Goal: Information Seeking & Learning: Compare options

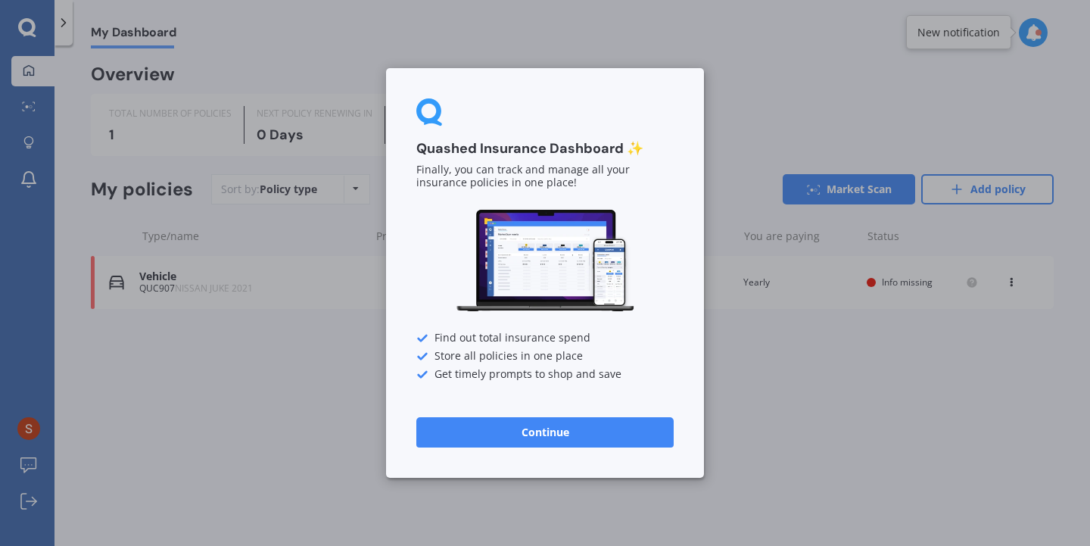
click at [552, 434] on button "Continue" at bounding box center [544, 432] width 257 height 30
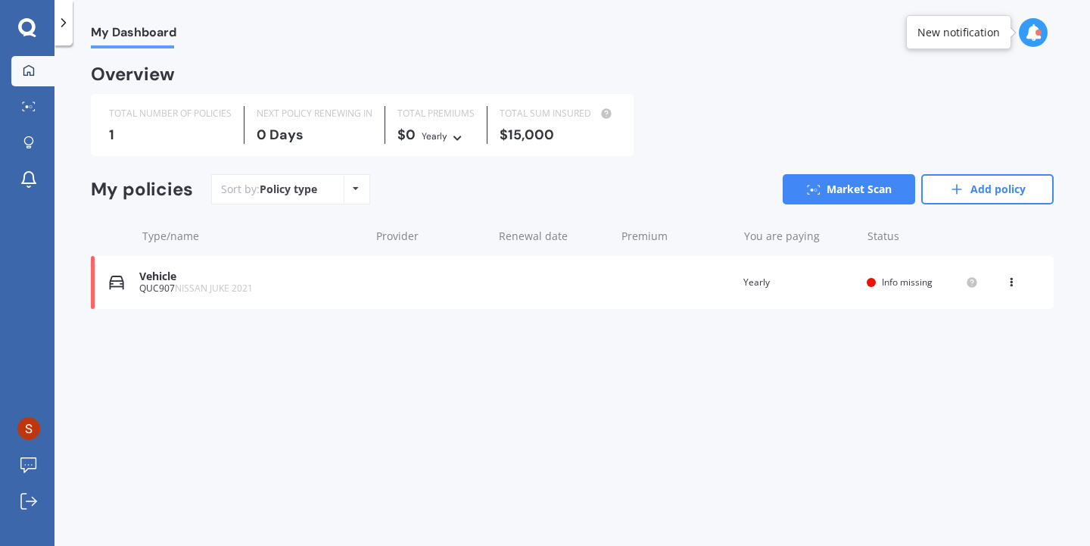
click at [553, 288] on div "Vehicle QUC907 NISSAN JUKE 2021 Renewal date Premium You are paying Yearly Stat…" at bounding box center [572, 282] width 962 height 53
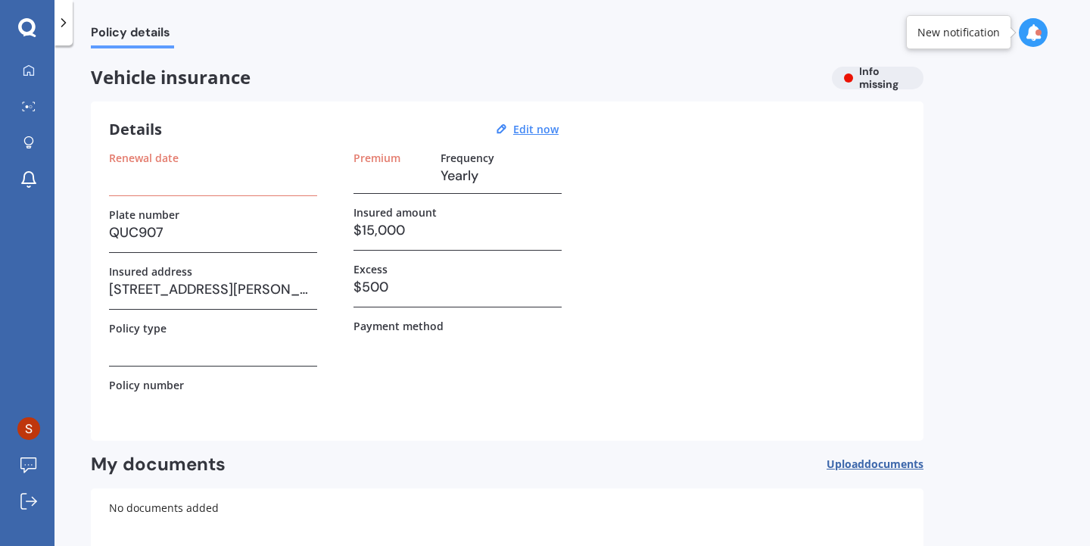
click at [486, 278] on h3 "$500" at bounding box center [457, 286] width 208 height 23
click at [398, 285] on h3 "$500" at bounding box center [457, 286] width 208 height 23
click at [258, 288] on h3 "217 Arthur Street, Onehunga, Auckland 1061" at bounding box center [213, 289] width 208 height 23
click at [241, 340] on h3 at bounding box center [213, 345] width 208 height 23
click at [539, 134] on u "Edit now" at bounding box center [535, 129] width 45 height 14
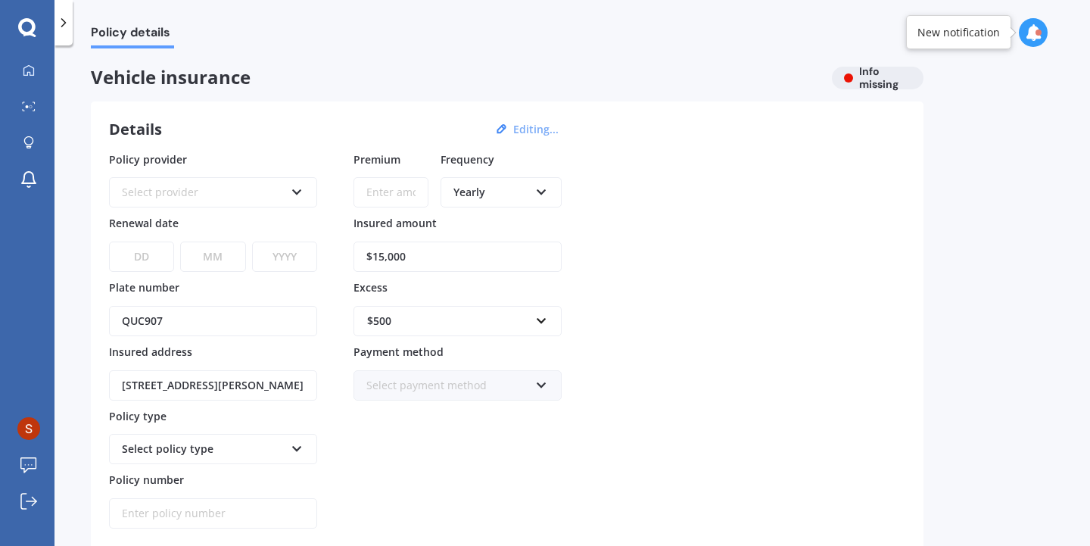
click at [275, 191] on div "Select provider" at bounding box center [203, 192] width 163 height 17
drag, startPoint x: 319, startPoint y: 234, endPoint x: 321, endPoint y: 215, distance: 19.0
click at [321, 215] on div "Policy provider AA AA AMI AMP ANZ ASB Aioi Nissay Dowa Ando Assurant Autosure B…" at bounding box center [507, 340] width 796 height 378
click at [304, 192] on div "AA AA AMI AMP ANZ ASB Aioi Nissay Dowa Ando Assurant Autosure BNZ Co-Operative …" at bounding box center [213, 192] width 208 height 30
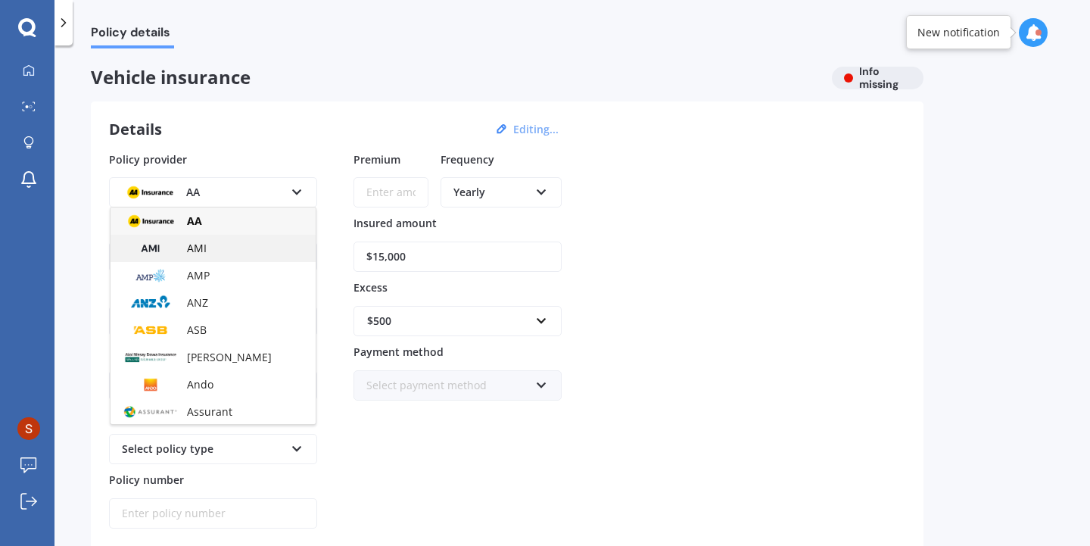
click at [197, 256] on div "AMI" at bounding box center [212, 248] width 205 height 27
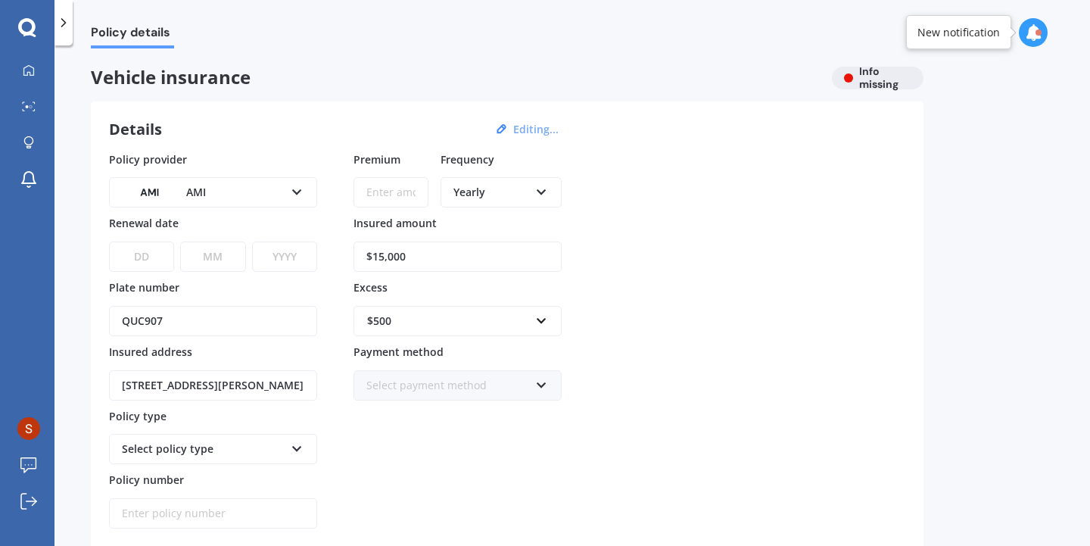
drag, startPoint x: 131, startPoint y: 246, endPoint x: 717, endPoint y: 315, distance: 589.7
click at [728, 319] on div "Policy provider AMI AA AMI AMP ANZ ASB Aioi Nissay Dowa Ando Assurant Autosure …" at bounding box center [507, 340] width 796 height 378
click at [34, 74] on icon at bounding box center [28, 69] width 11 height 11
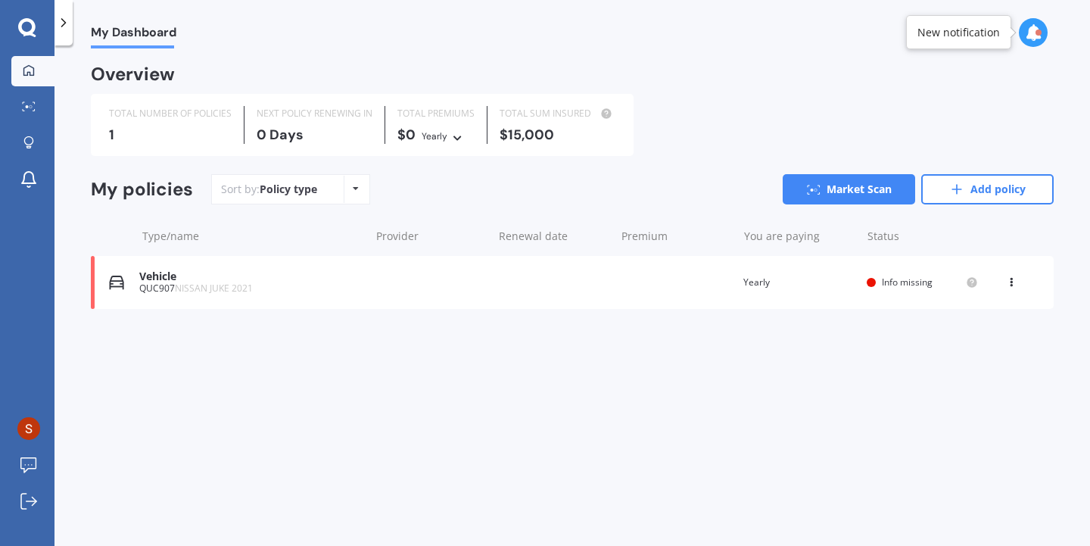
click at [1009, 284] on icon at bounding box center [1011, 279] width 11 height 9
click at [959, 349] on div "Delete" at bounding box center [978, 341] width 150 height 30
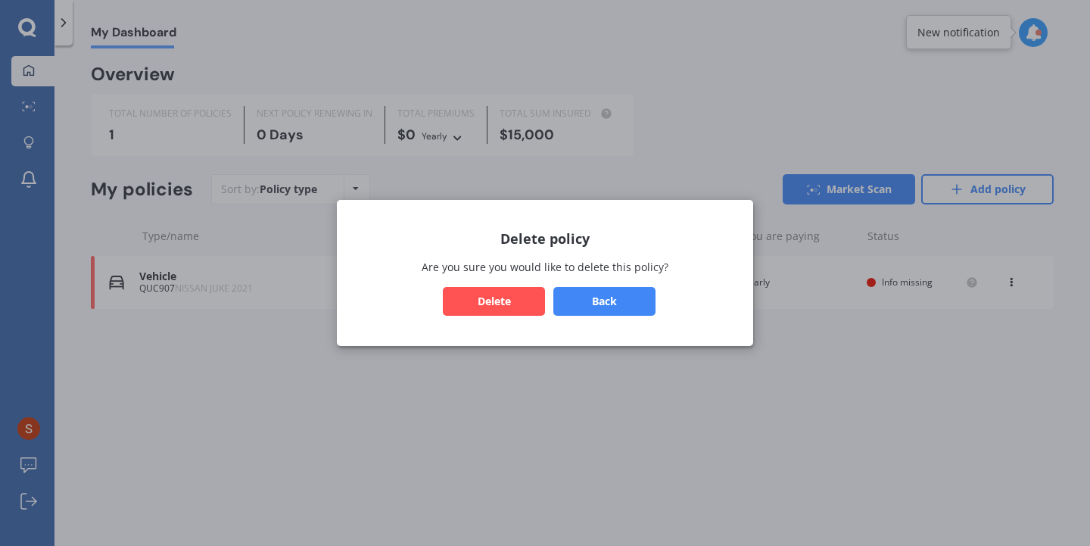
click at [501, 298] on button "Delete" at bounding box center [494, 301] width 102 height 29
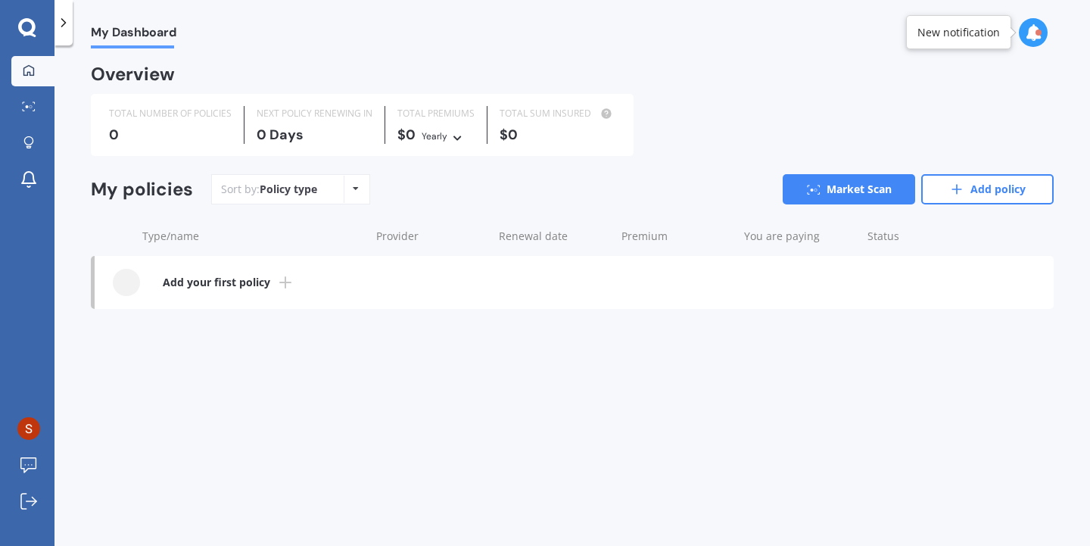
click at [344, 185] on div "Policy type Alphabetical Date added Renewing next" at bounding box center [355, 189] width 23 height 27
click at [238, 226] on div "Type/name Provider Renewal date Premium You are paying Status" at bounding box center [572, 235] width 962 height 39
click at [27, 32] on icon at bounding box center [27, 28] width 18 height 20
click at [32, 114] on link "Market Scan" at bounding box center [32, 107] width 43 height 30
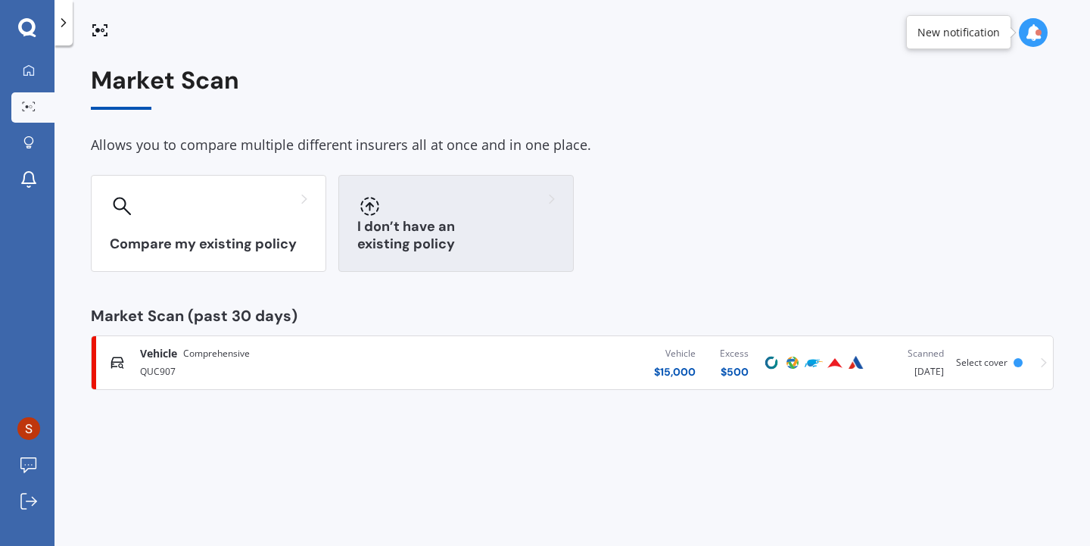
click at [456, 225] on div "I don’t have an existing policy" at bounding box center [455, 223] width 235 height 97
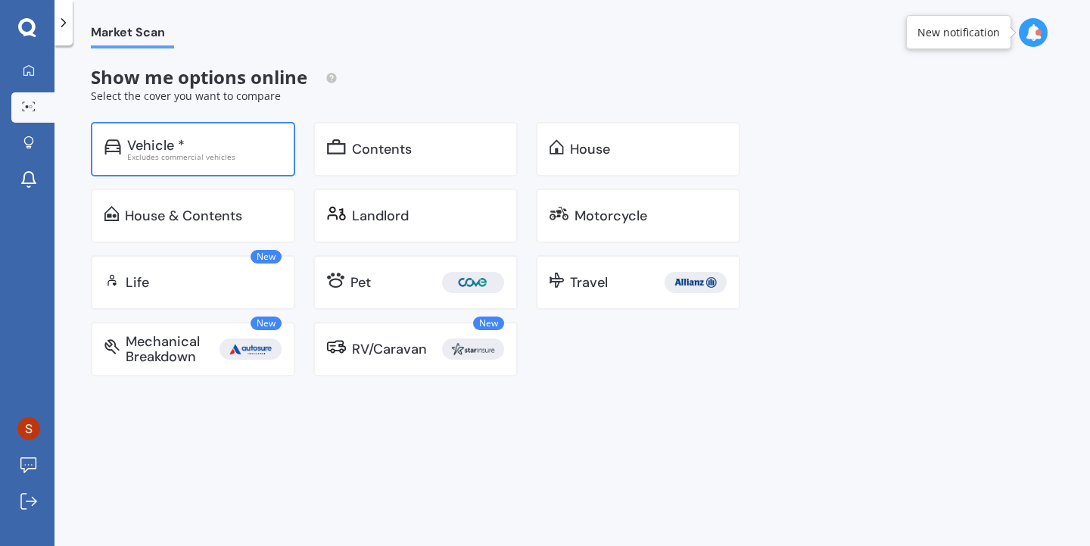
click at [165, 143] on div "Vehicle *" at bounding box center [156, 145] width 58 height 15
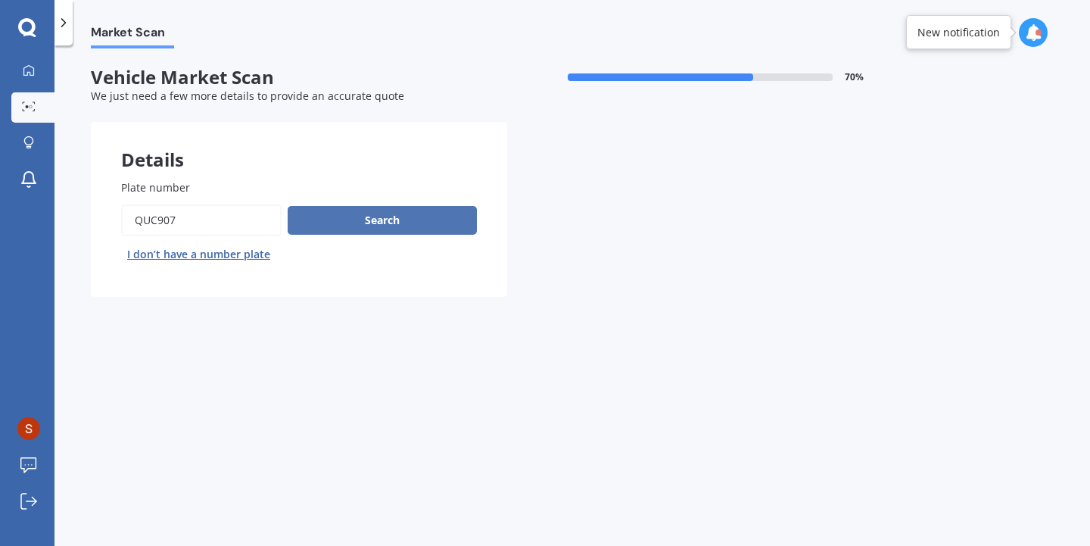
click at [373, 218] on button "Search" at bounding box center [382, 220] width 189 height 29
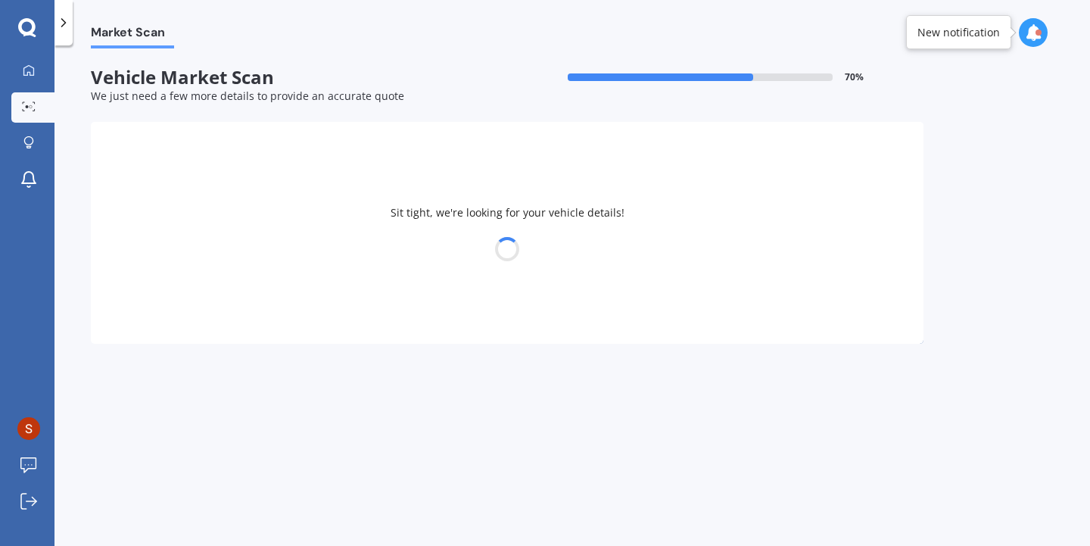
select select "NISSAN"
select select "JUKE"
select select "03"
select select "04"
select select "1981"
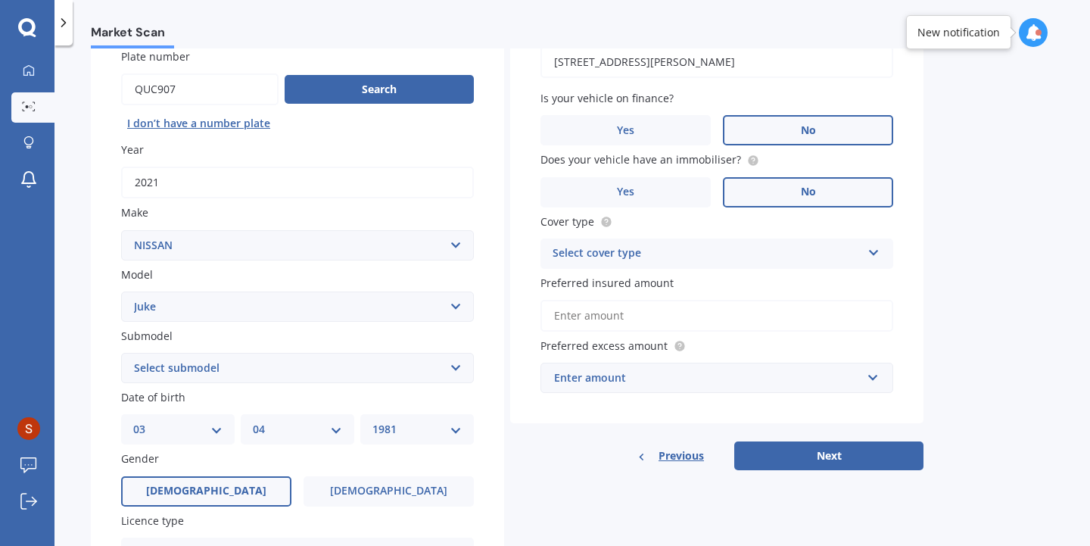
scroll to position [173, 0]
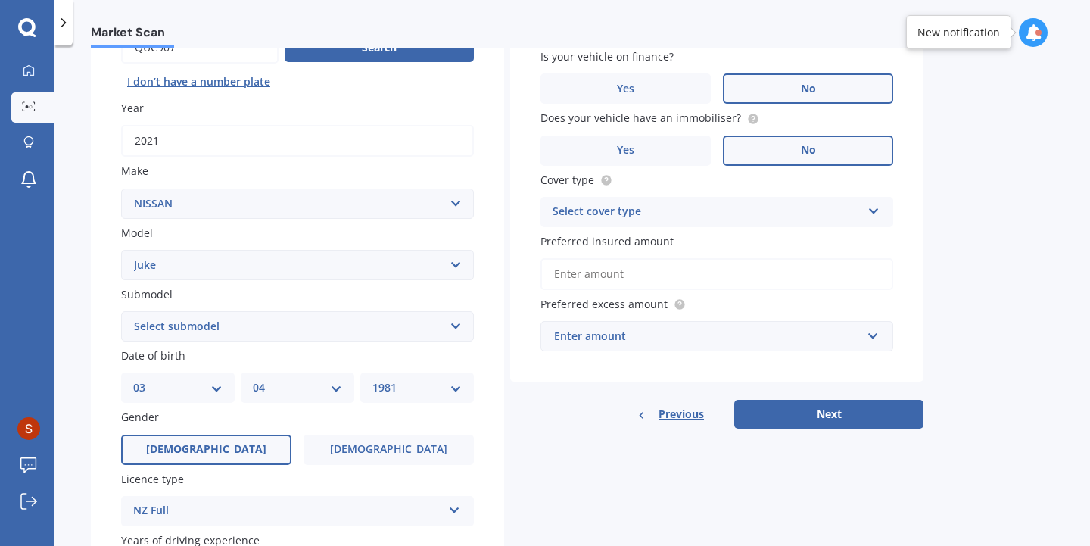
click at [738, 188] on label "Cover type" at bounding box center [713, 180] width 347 height 16
click at [877, 211] on icon at bounding box center [873, 208] width 13 height 11
click at [770, 239] on div "Comprehensive" at bounding box center [716, 241] width 351 height 27
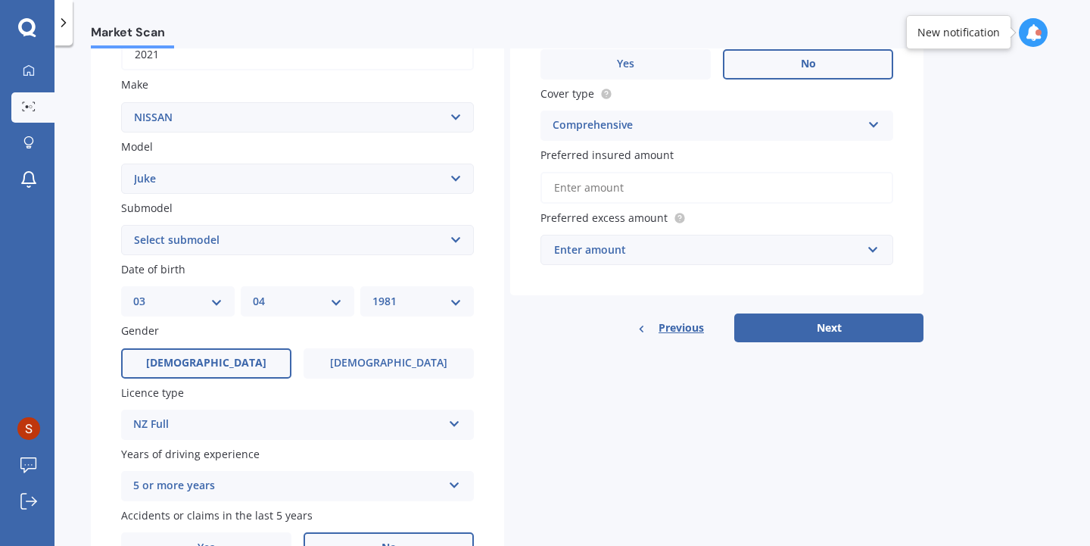
click at [615, 188] on input "Preferred insured amount" at bounding box center [716, 188] width 353 height 32
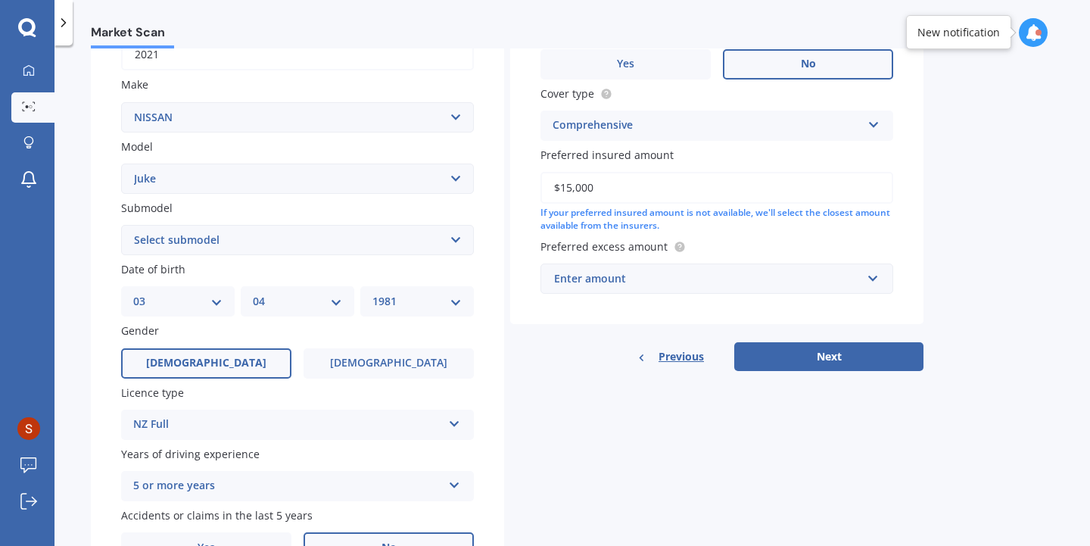
type input "$15,000"
click at [630, 280] on div "Enter amount" at bounding box center [707, 278] width 307 height 17
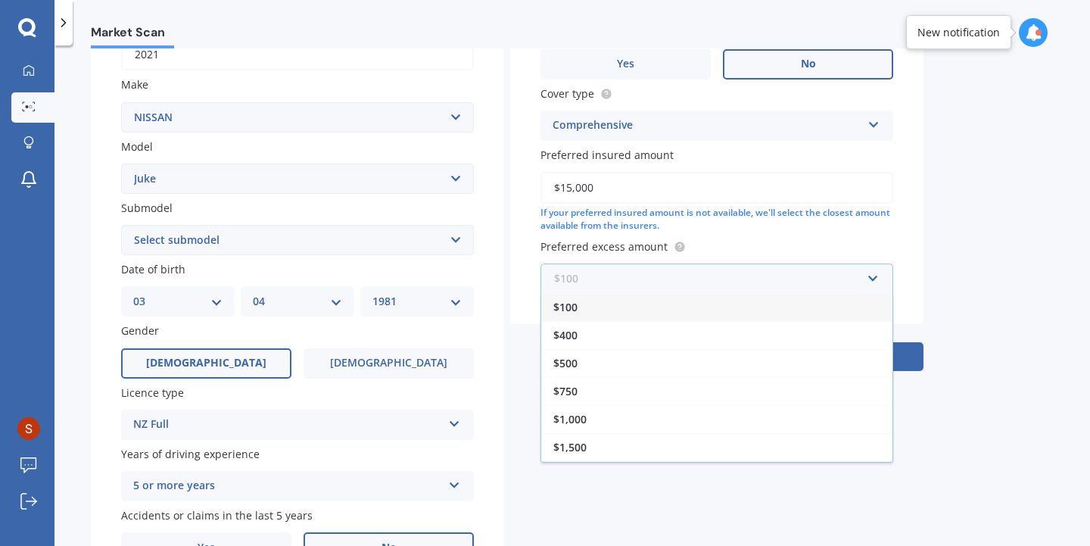
click at [630, 280] on input "text" at bounding box center [711, 278] width 339 height 29
click at [965, 241] on div "Market Scan Vehicle Market Scan 70 % We just need a few more details to provide…" at bounding box center [571, 298] width 1035 height 500
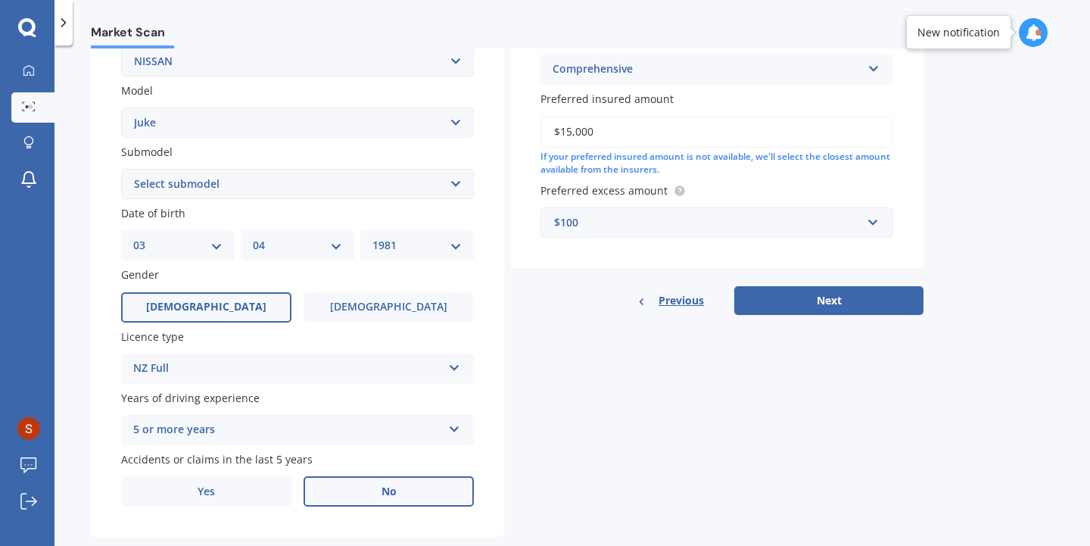
scroll to position [345, 0]
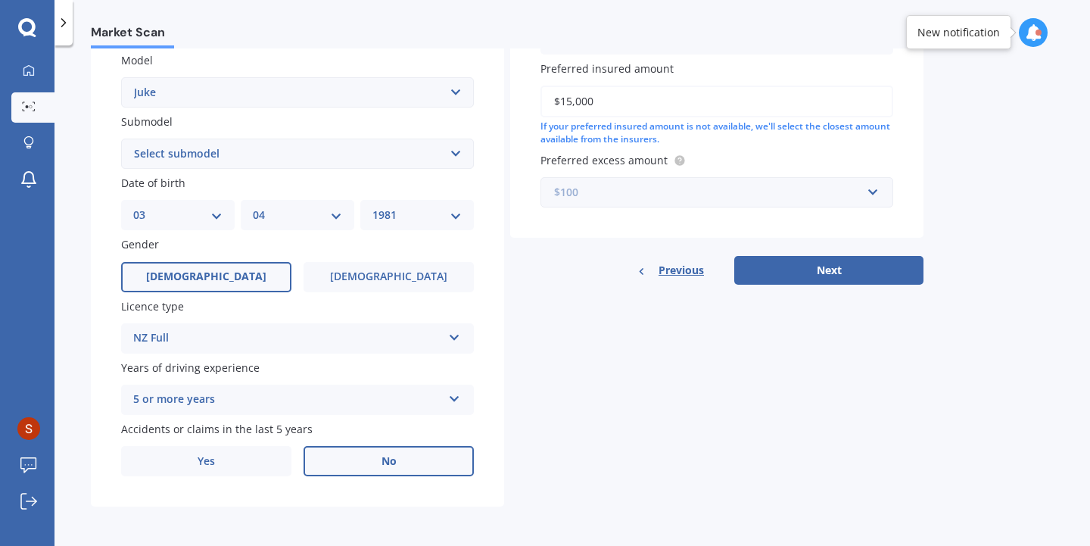
click at [866, 196] on input "text" at bounding box center [711, 192] width 339 height 29
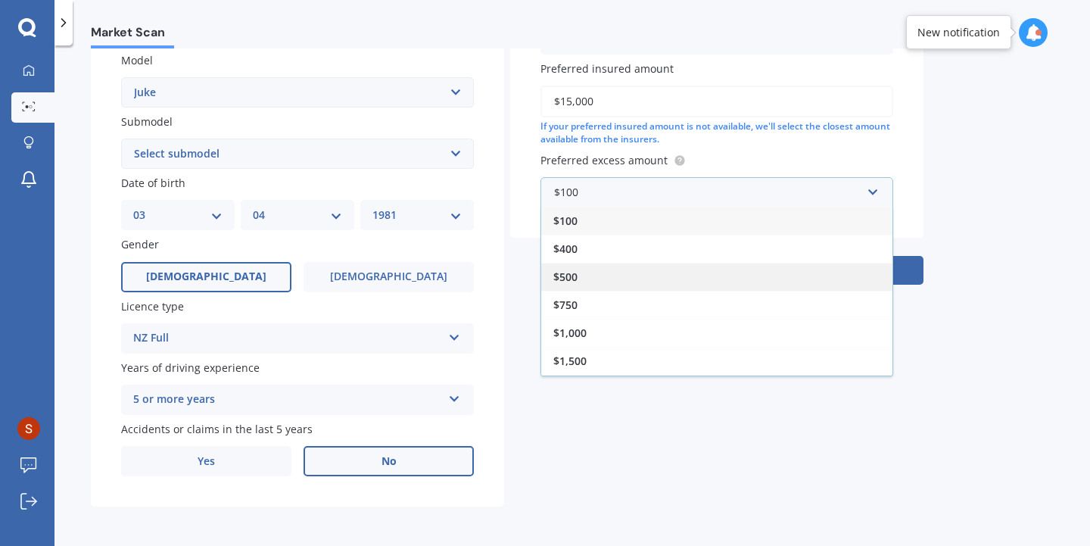
click at [588, 280] on div "$500" at bounding box center [716, 277] width 351 height 28
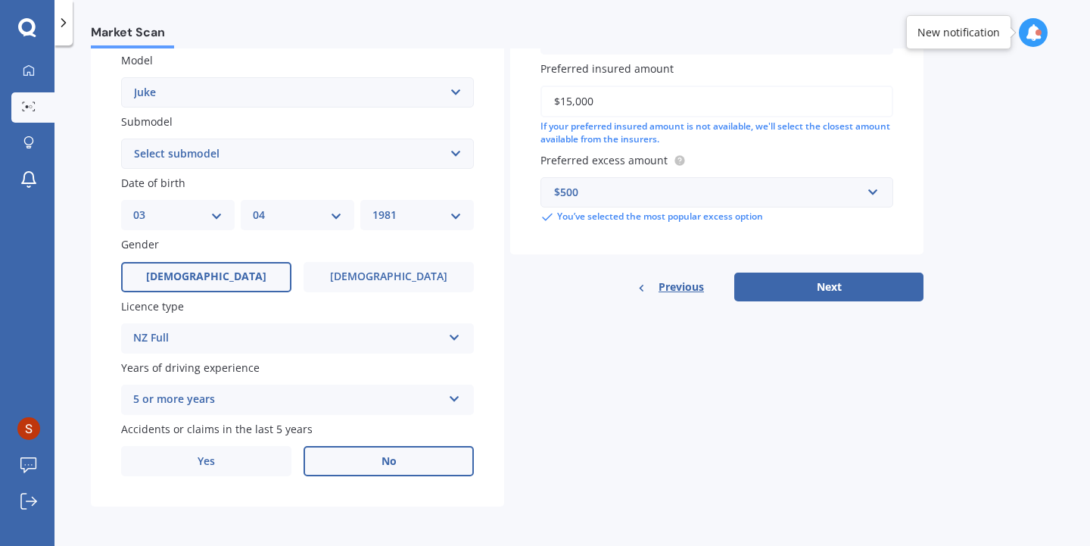
click at [561, 317] on div "Details Plate number Search I don’t have a number plate Year 2021 Make Select m…" at bounding box center [507, 142] width 832 height 730
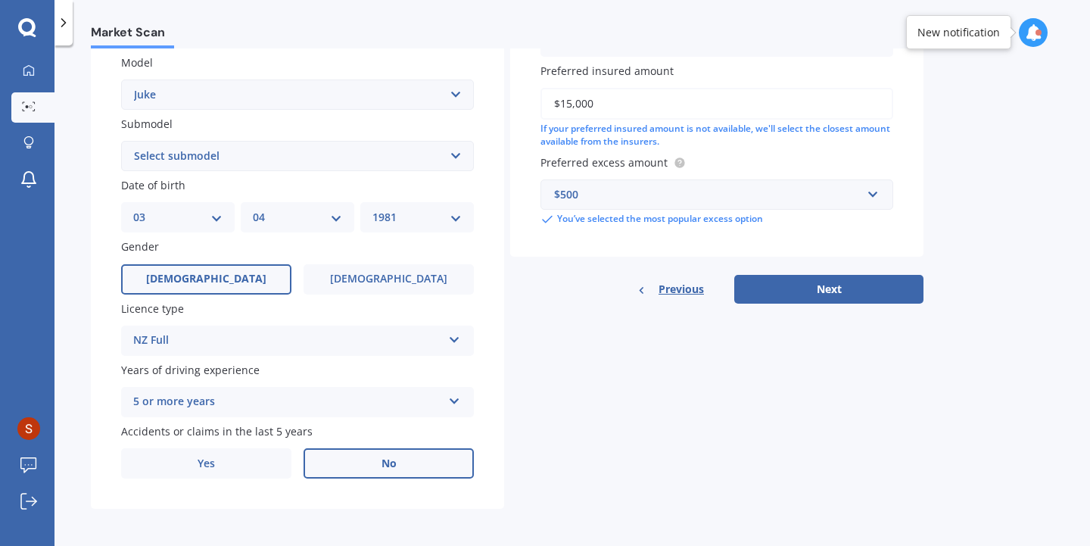
scroll to position [349, 0]
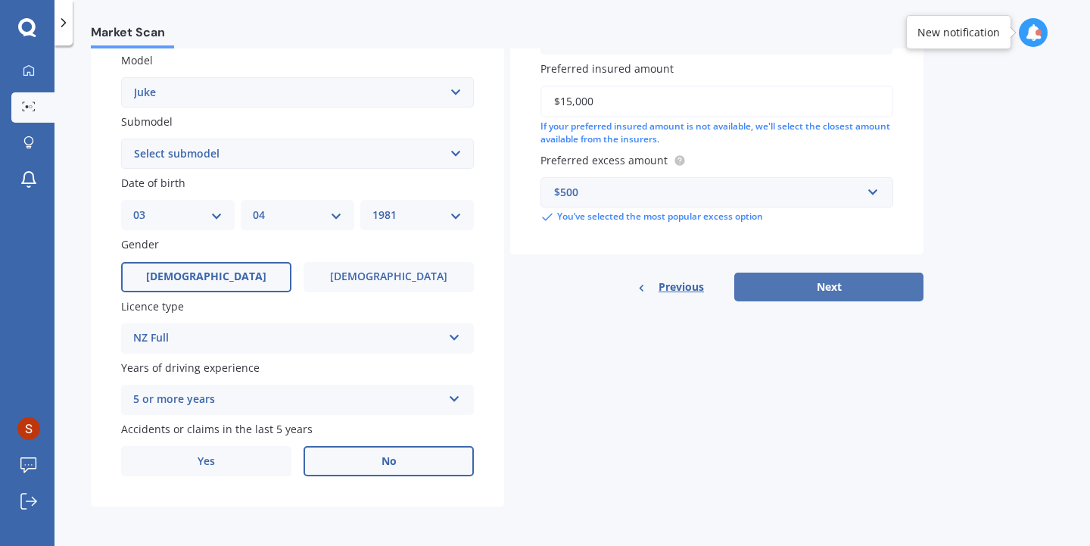
click at [801, 285] on button "Next" at bounding box center [828, 286] width 189 height 29
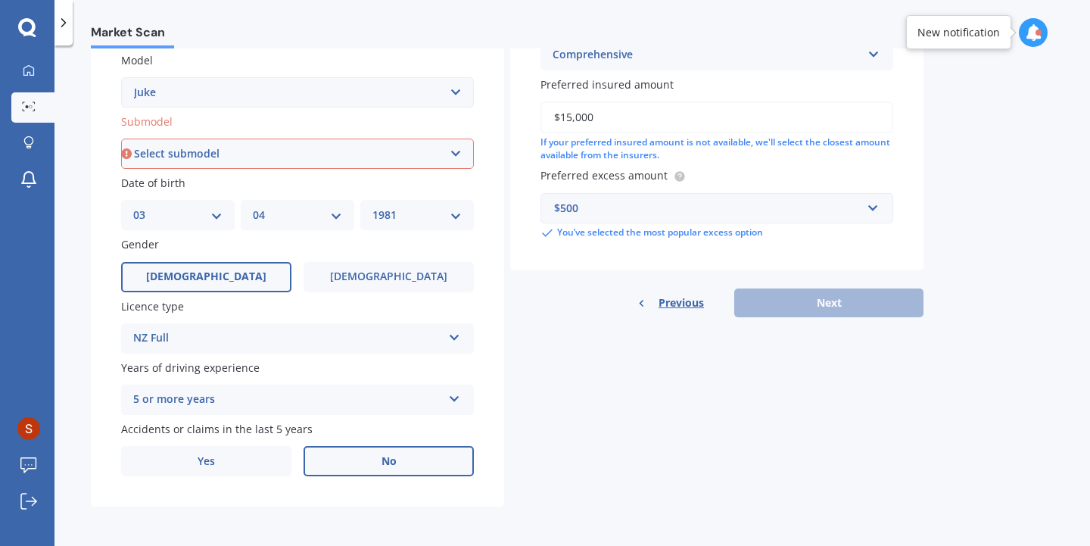
click at [121, 138] on select "Select submodel Hatchback Hatchback Turbo 4WD Petrol RS RX ST Ti Turbo" at bounding box center [297, 153] width 353 height 30
select select "TI"
click option "Ti" at bounding box center [0, 0] width 0 height 0
click at [897, 384] on div "Details Plate number Search I don’t have a number plate Year 2021 Make Select m…" at bounding box center [507, 142] width 832 height 730
click at [829, 310] on div "Previous Next" at bounding box center [716, 302] width 413 height 29
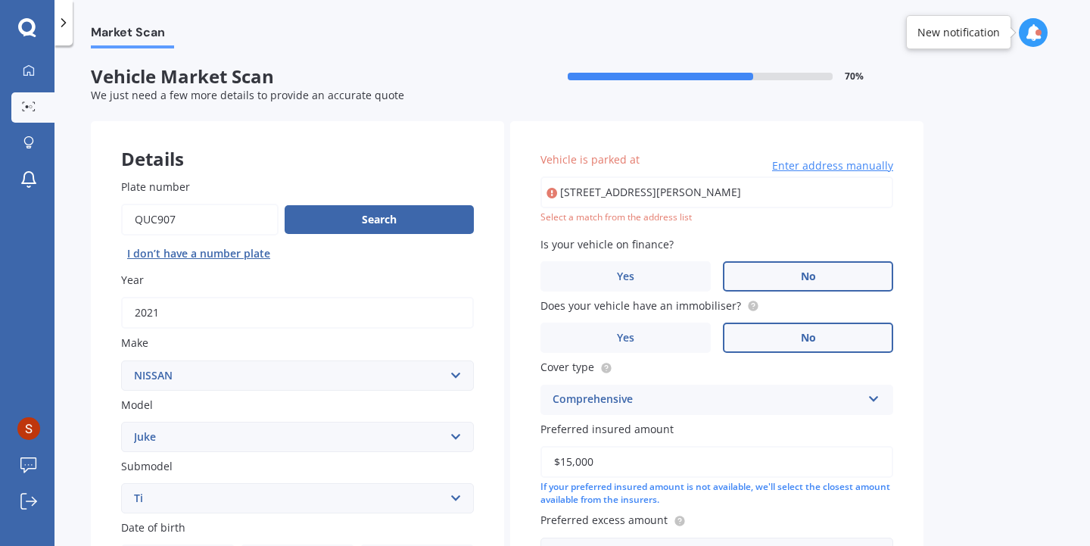
scroll to position [0, 0]
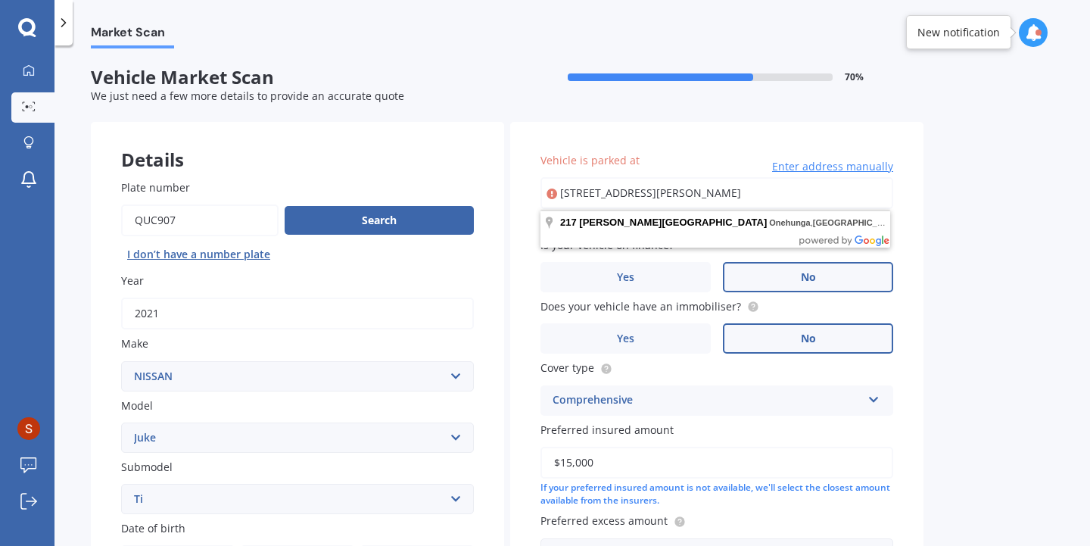
click at [840, 198] on input "217 Arthur Street, Onehunga, Auckland 1061" at bounding box center [716, 193] width 353 height 32
type input "217 Arthur Street, Onehunga, Auckland 1061"
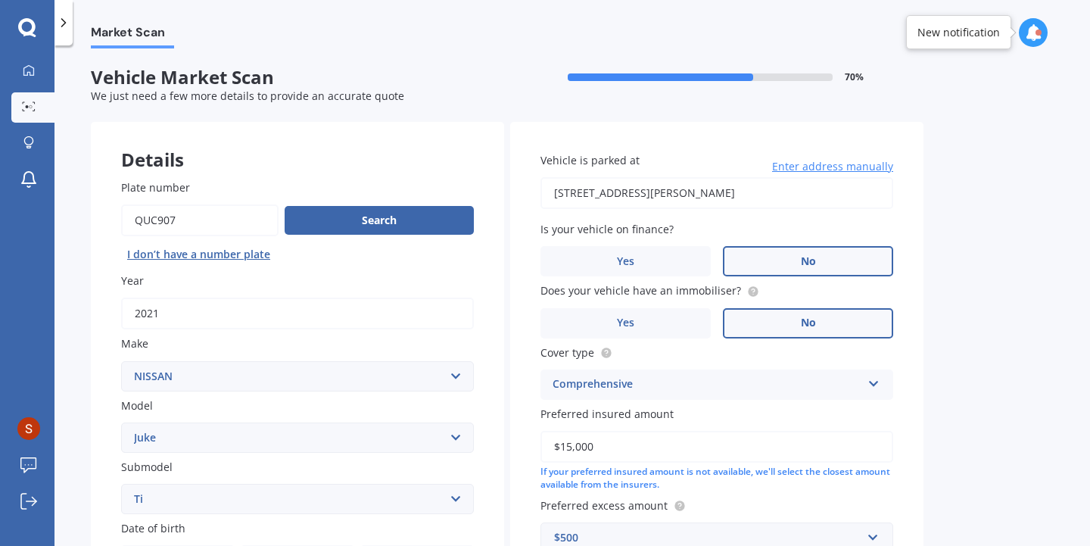
click at [981, 252] on div "Market Scan Vehicle Market Scan 70 % We just need a few more details to provide…" at bounding box center [571, 298] width 1035 height 500
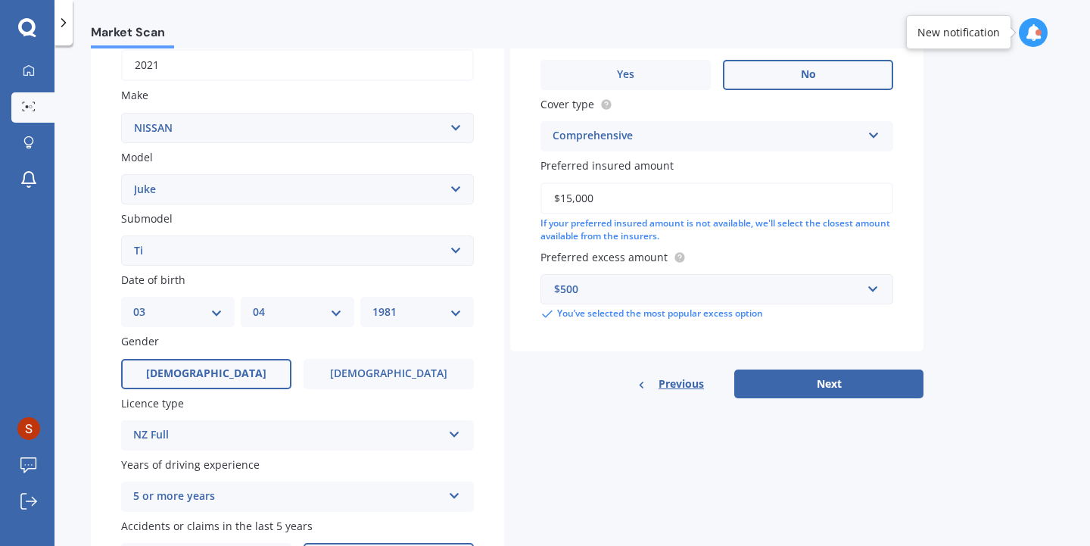
scroll to position [349, 0]
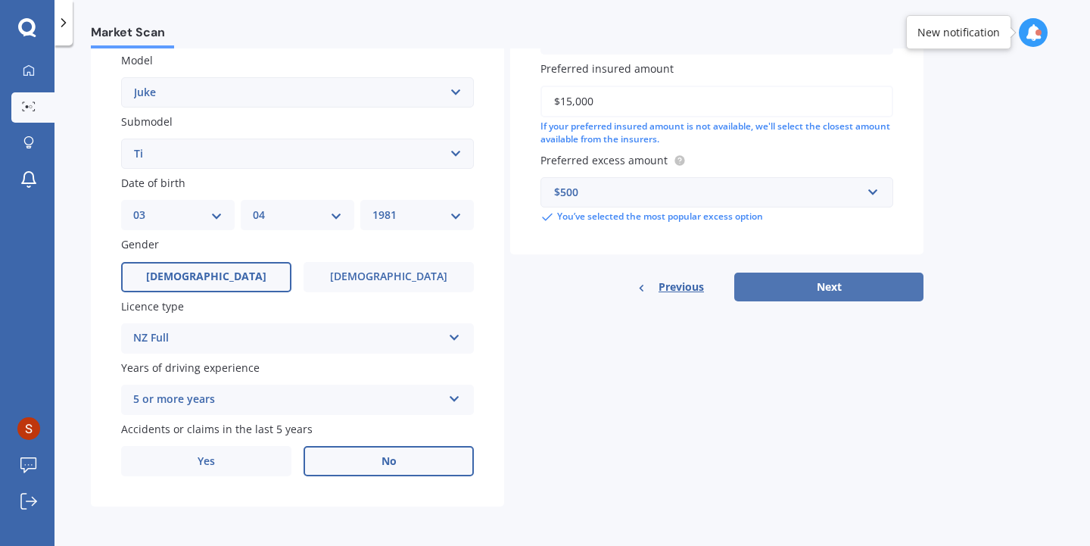
click at [899, 292] on button "Next" at bounding box center [828, 286] width 189 height 29
select select "03"
select select "04"
select select "1981"
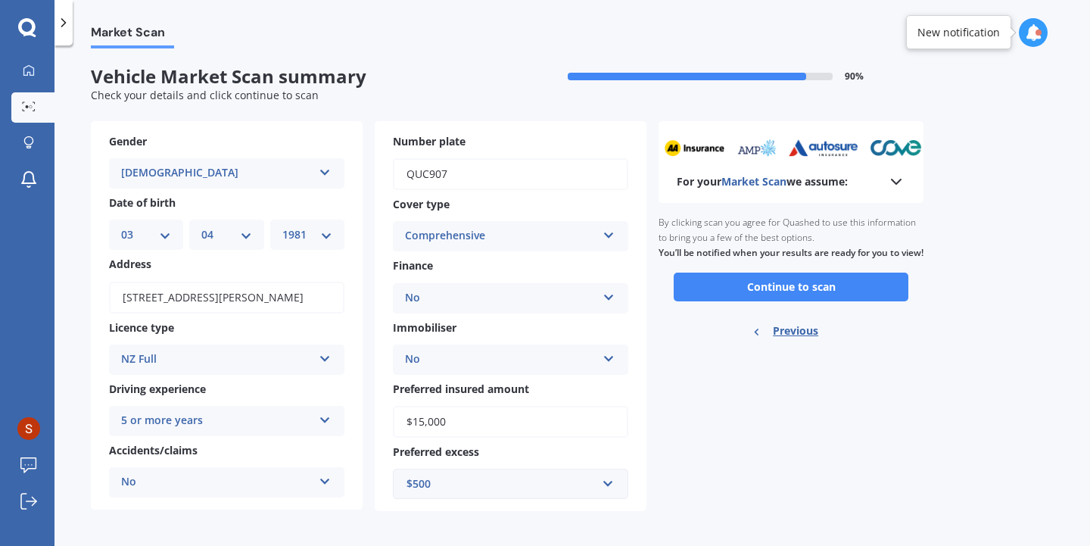
scroll to position [0, 0]
click at [832, 302] on button "Continue to scan" at bounding box center [790, 287] width 235 height 29
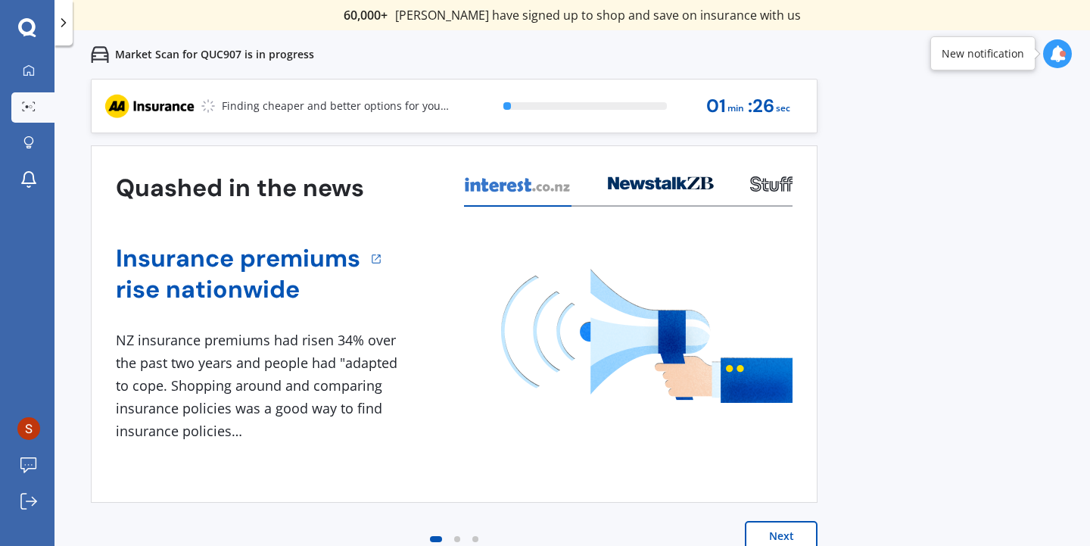
click at [775, 532] on button "Next" at bounding box center [781, 536] width 73 height 30
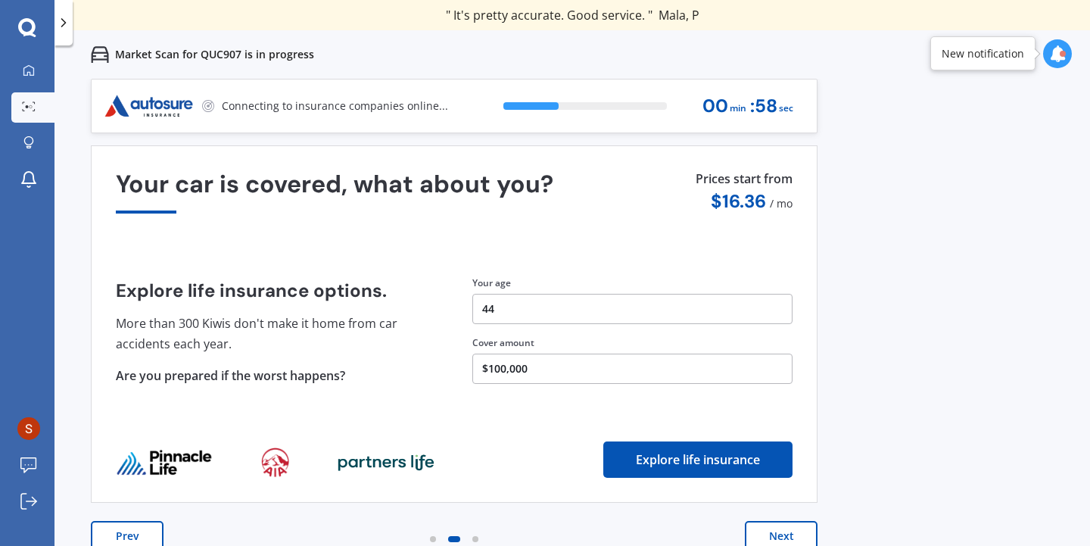
click at [799, 532] on button "Next" at bounding box center [781, 536] width 73 height 30
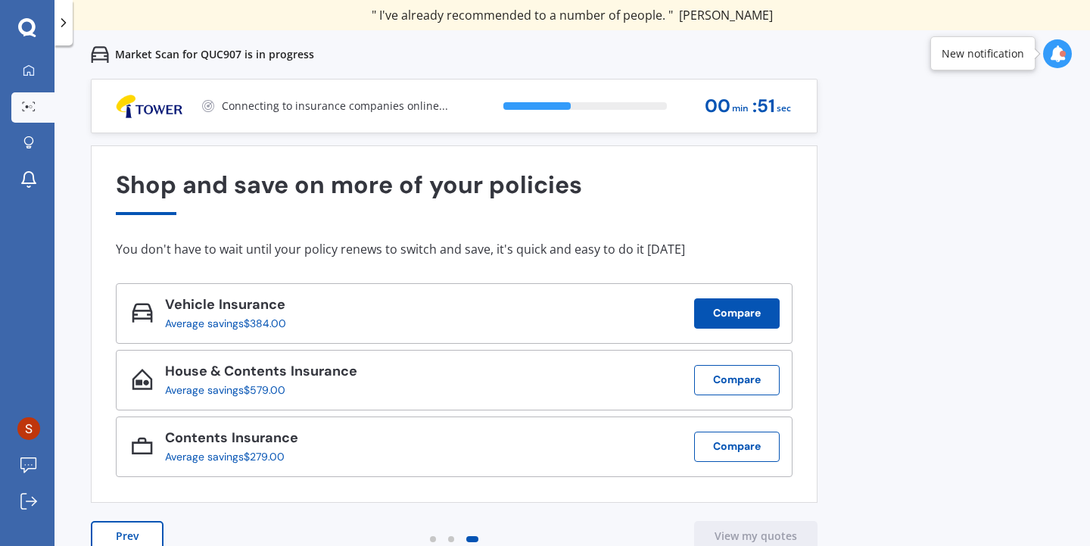
click at [753, 317] on button "Compare" at bounding box center [737, 313] width 86 height 30
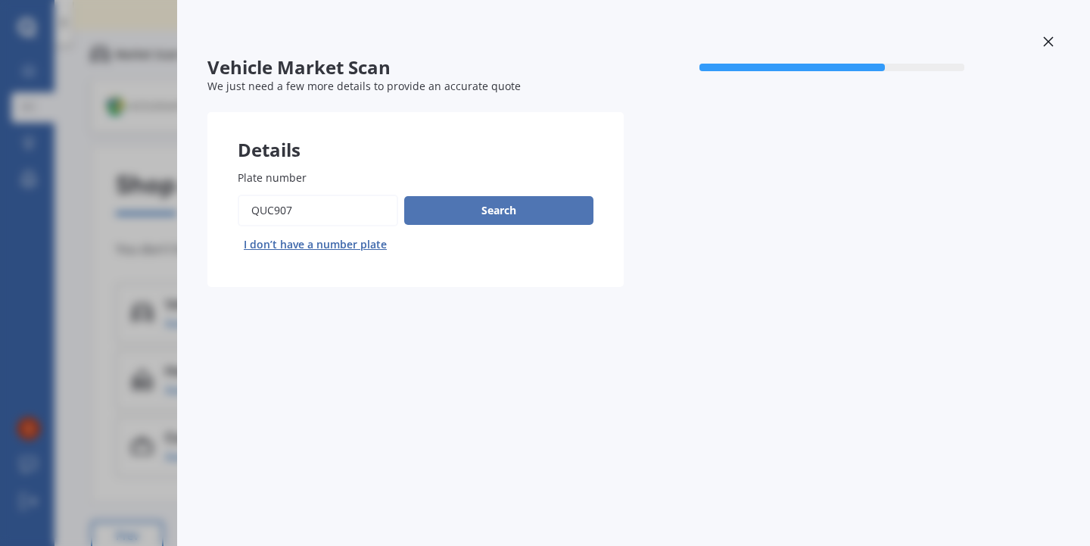
click at [543, 223] on button "Search" at bounding box center [498, 210] width 189 height 29
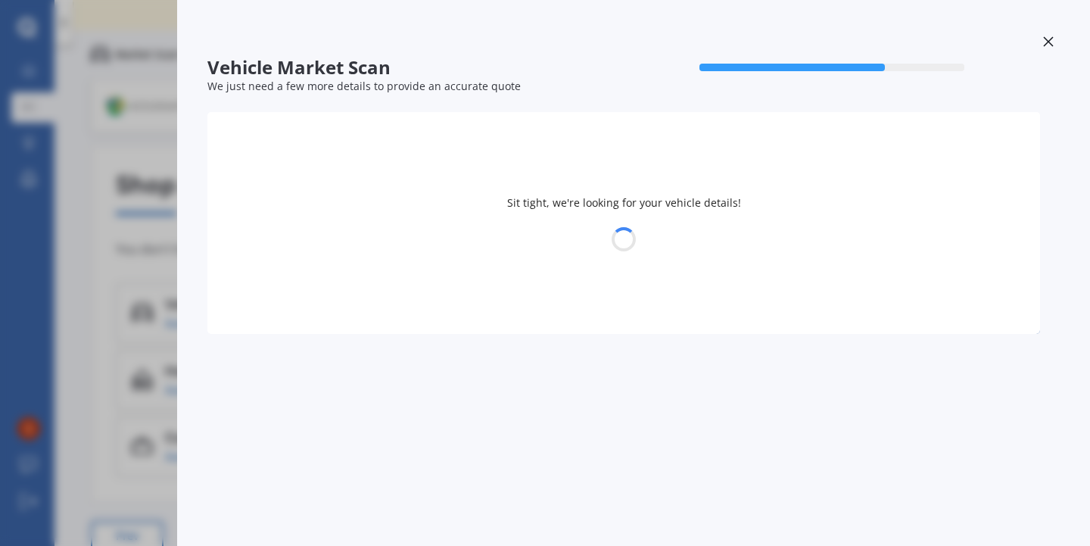
select select "NISSAN"
select select "JUKE"
select select "03"
select select "04"
select select "1981"
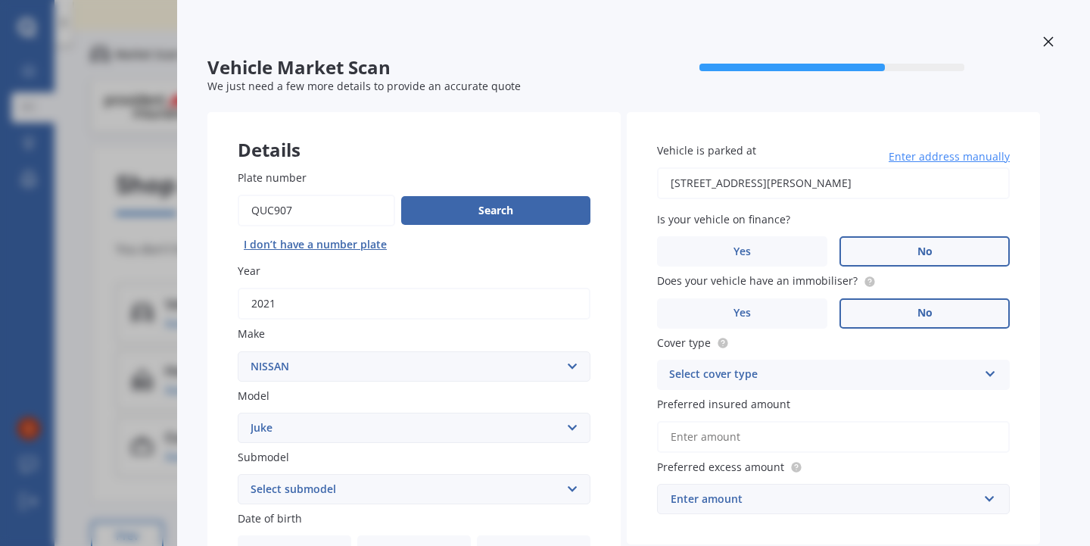
scroll to position [342, 0]
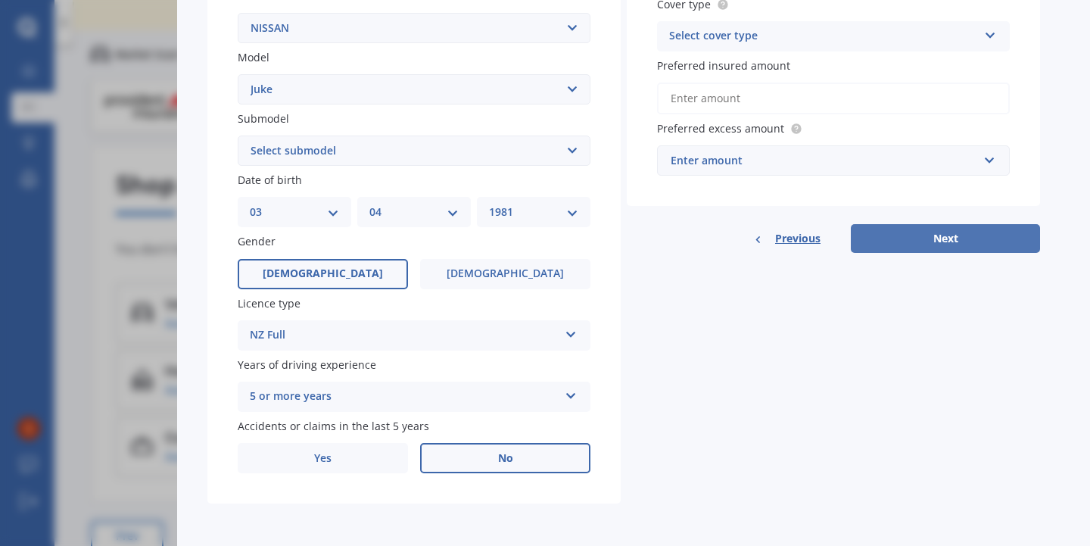
click at [925, 245] on button "Next" at bounding box center [944, 238] width 189 height 29
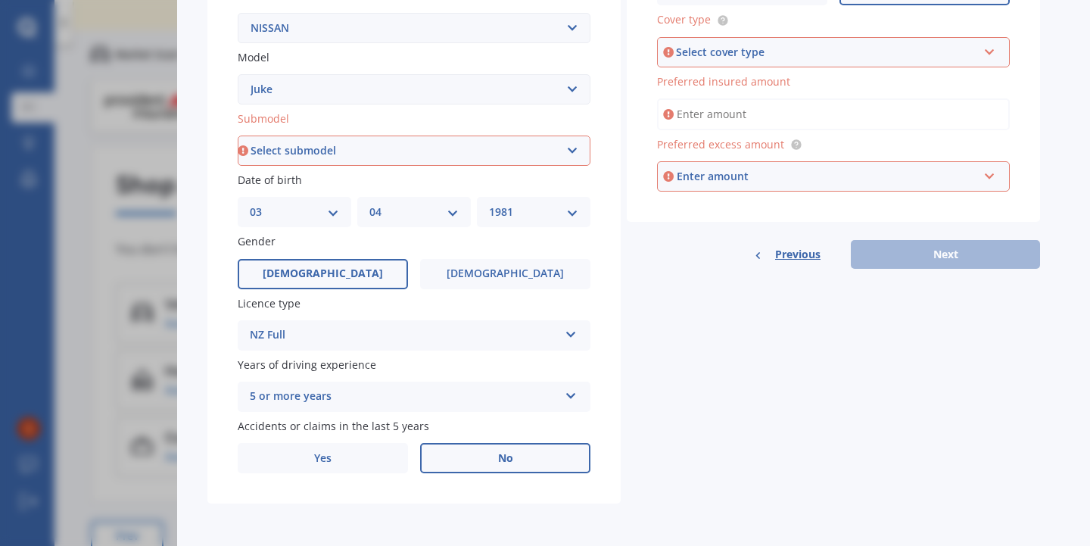
scroll to position [0, 0]
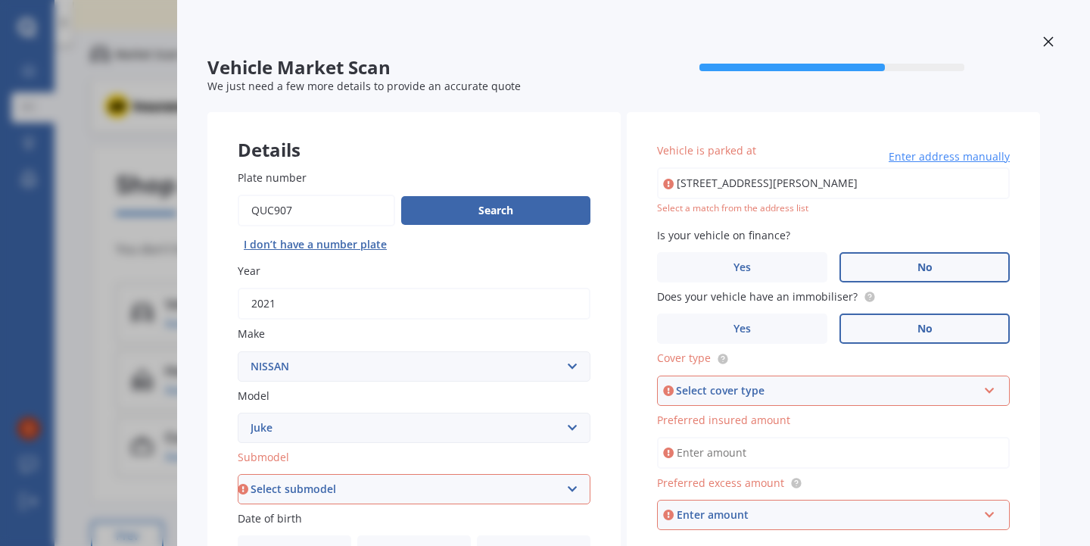
click at [1037, 39] on div at bounding box center [1048, 43] width 23 height 26
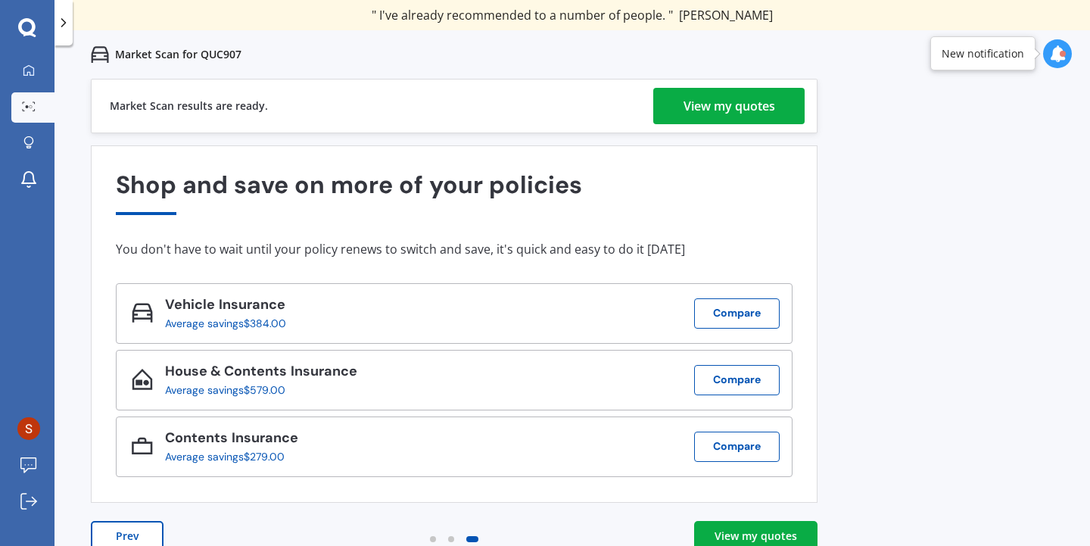
click at [743, 101] on div "View my quotes" at bounding box center [729, 106] width 92 height 36
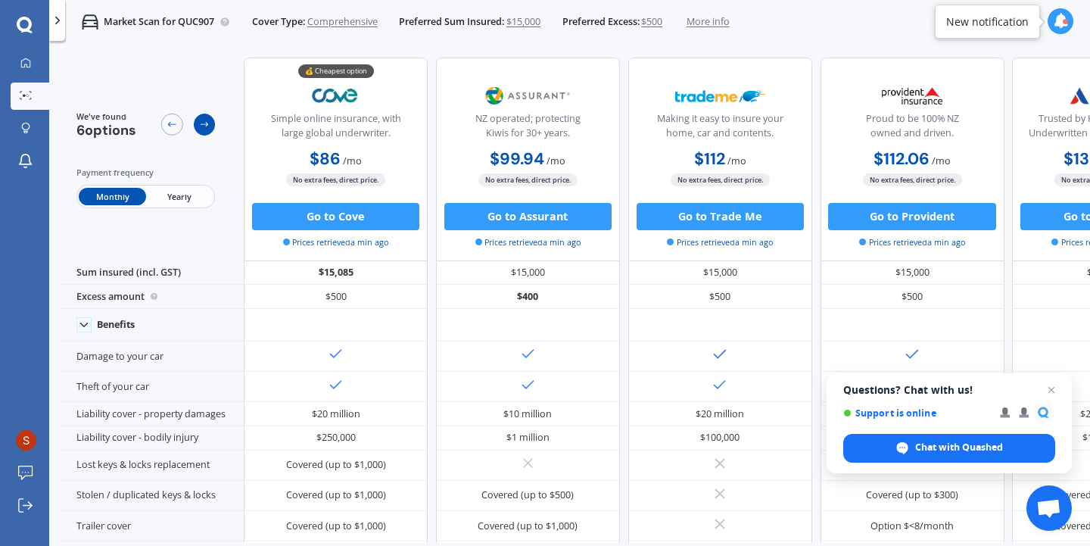
click at [204, 123] on icon at bounding box center [204, 124] width 11 height 11
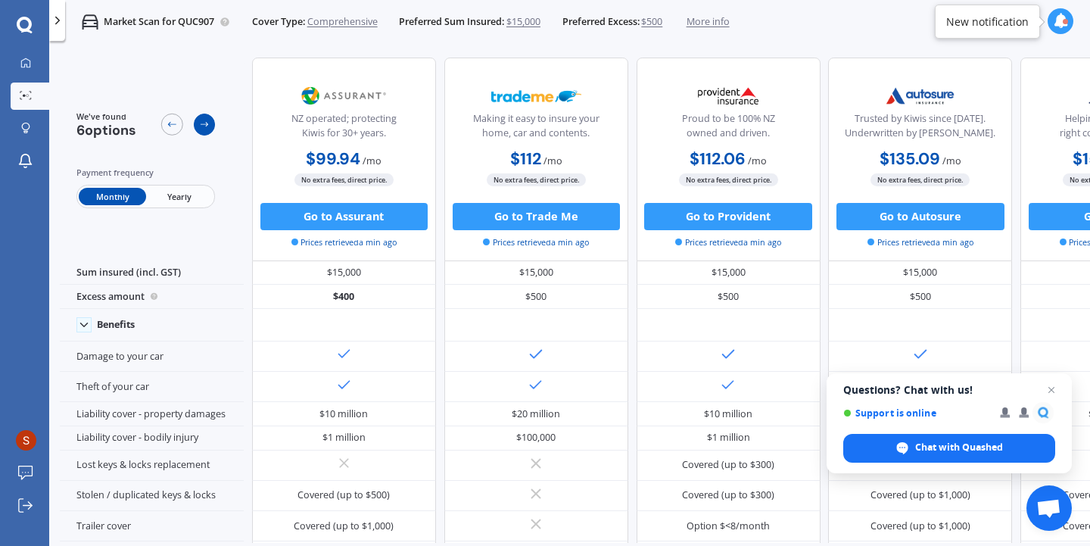
click at [204, 123] on icon at bounding box center [204, 124] width 11 height 11
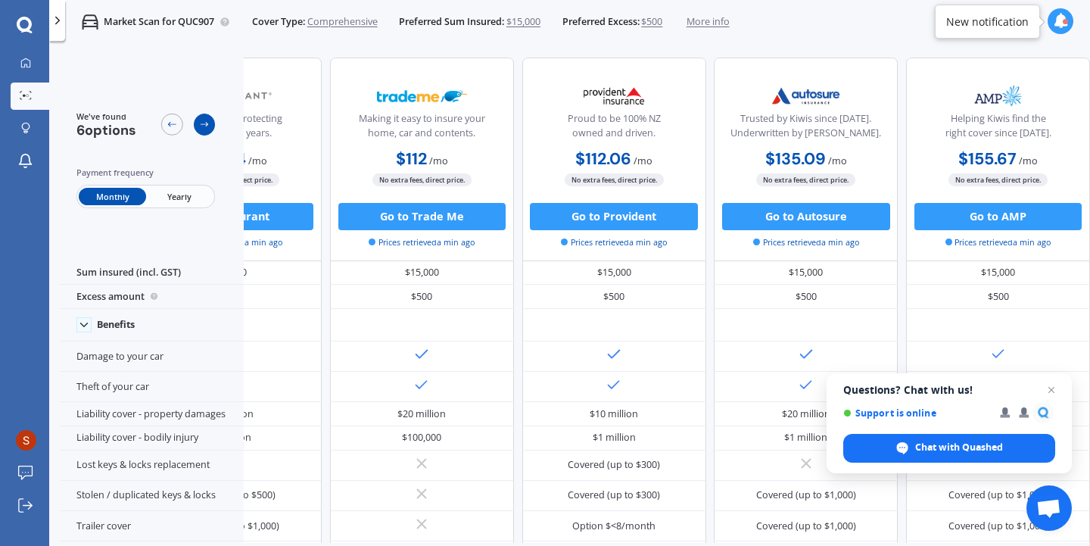
click at [204, 123] on icon at bounding box center [204, 124] width 11 height 11
